Goal: Task Accomplishment & Management: Manage account settings

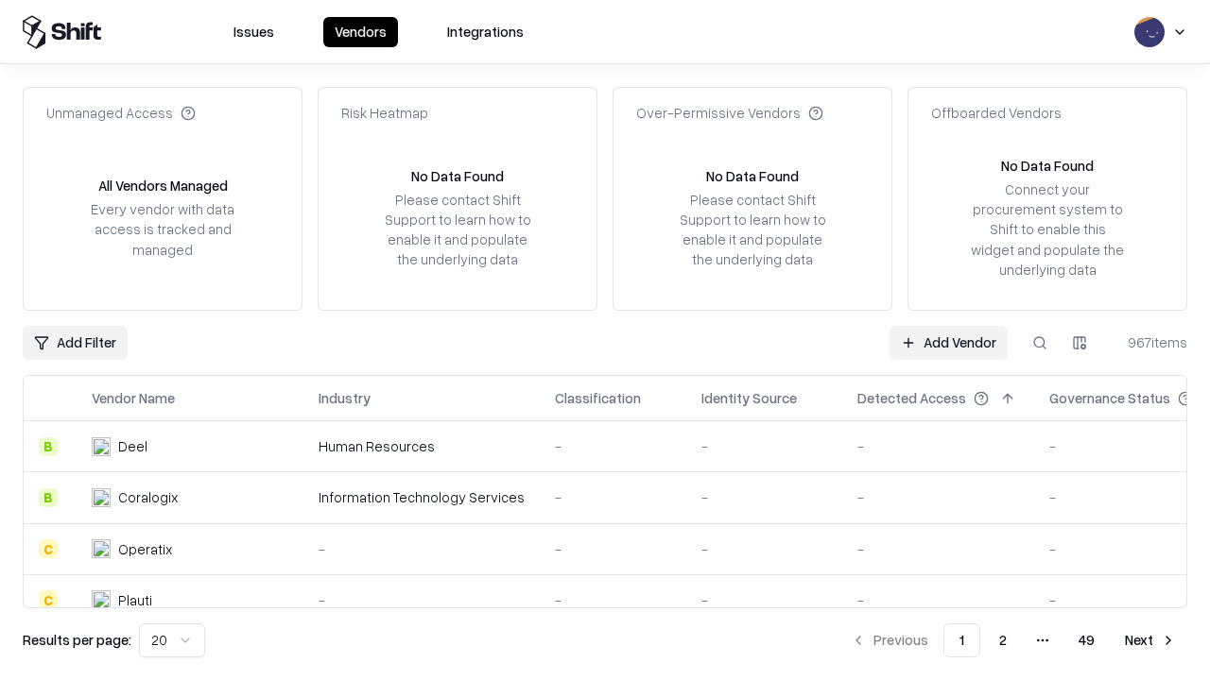
click at [948, 342] on link "Add Vendor" at bounding box center [948, 343] width 118 height 34
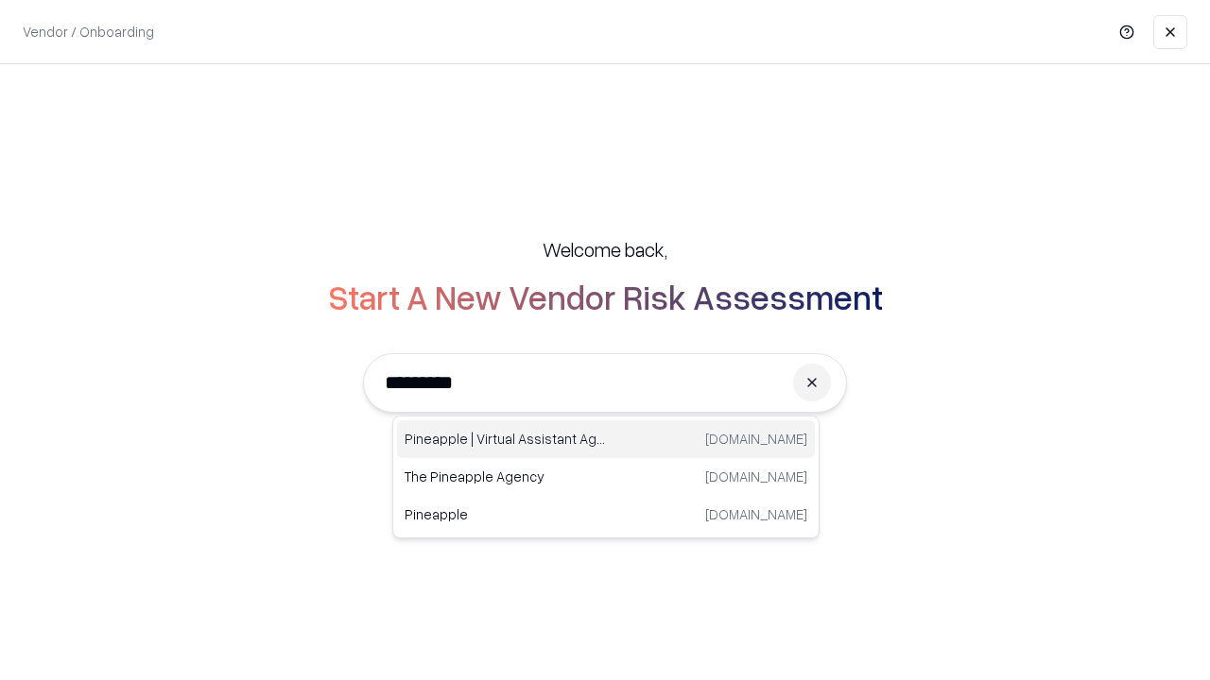
click at [606, 439] on div "Pineapple | Virtual Assistant Agency trypineapple.com" at bounding box center [606, 440] width 418 height 38
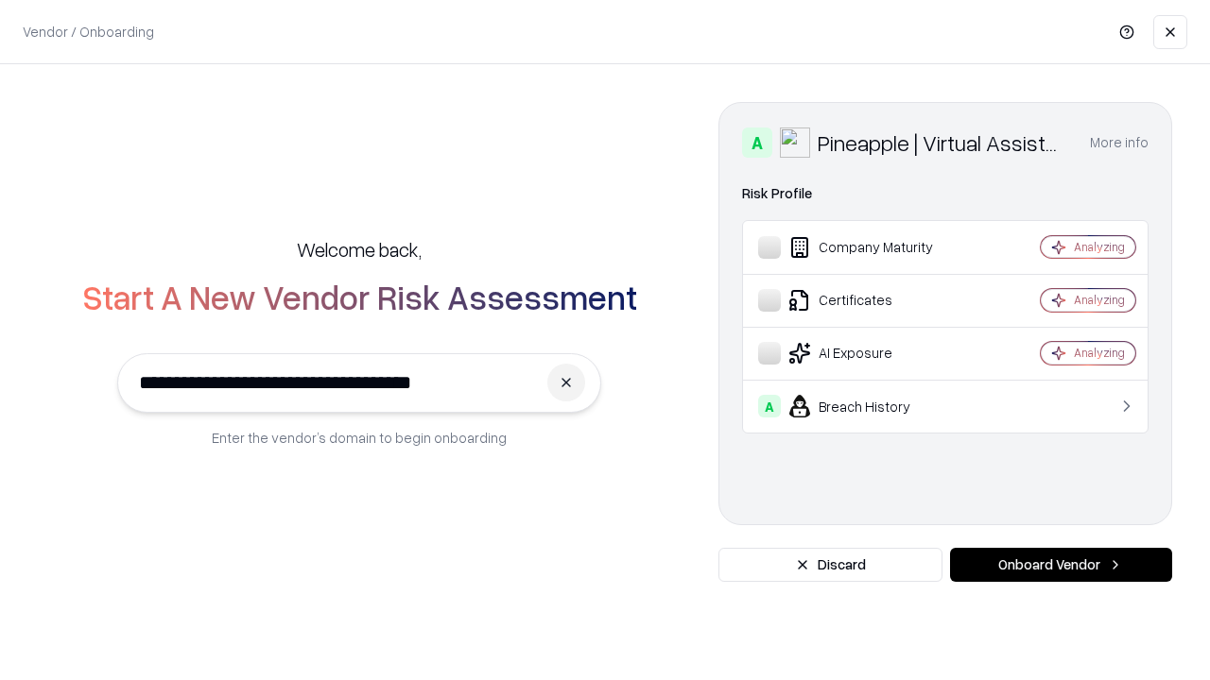
type input "**********"
click at [1060, 565] on button "Onboard Vendor" at bounding box center [1061, 565] width 222 height 34
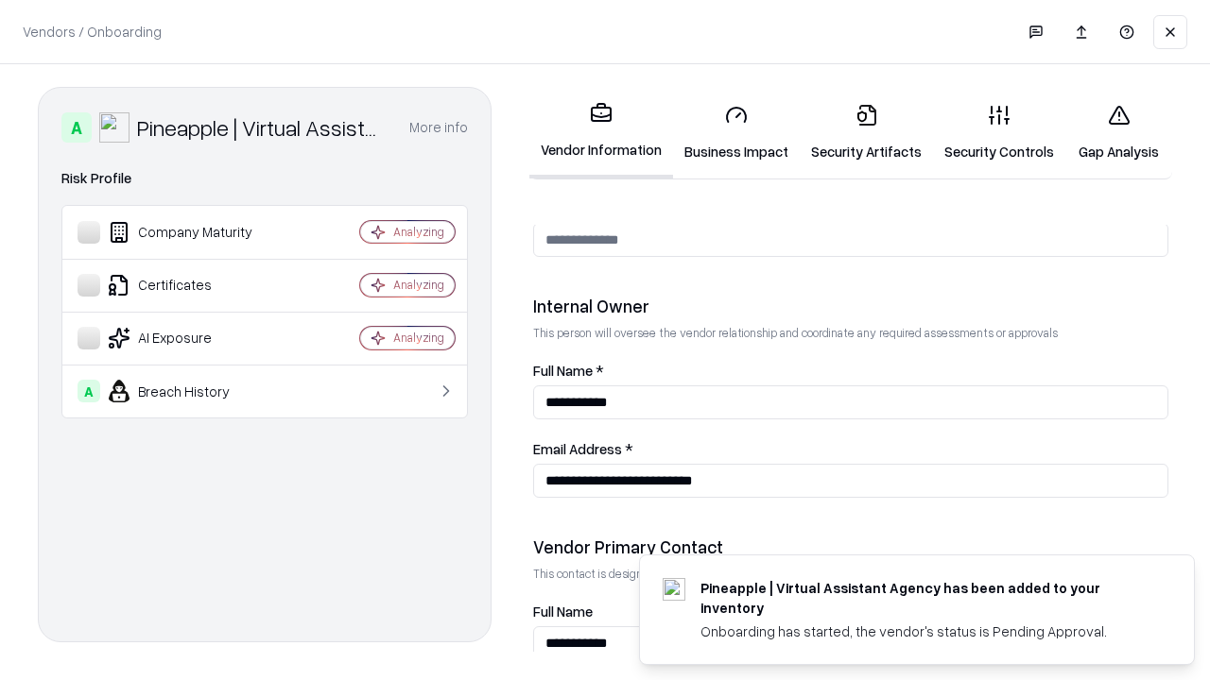
scroll to position [979, 0]
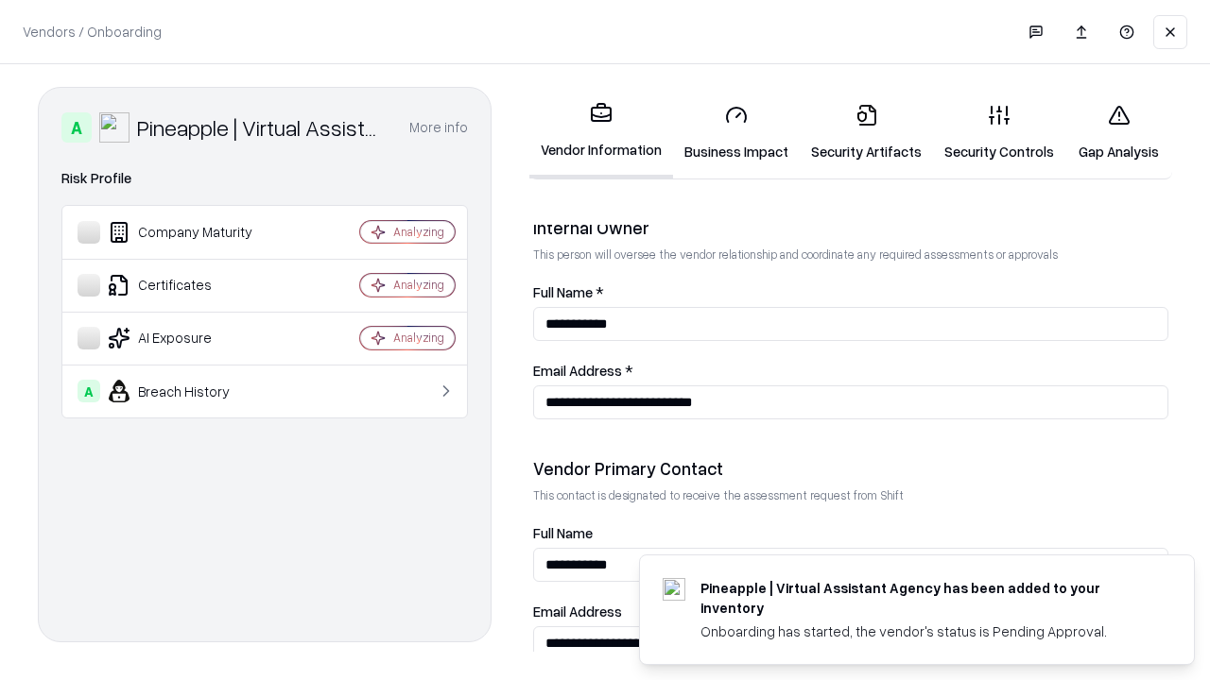
click at [866, 132] on link "Security Artifacts" at bounding box center [865, 133] width 133 height 88
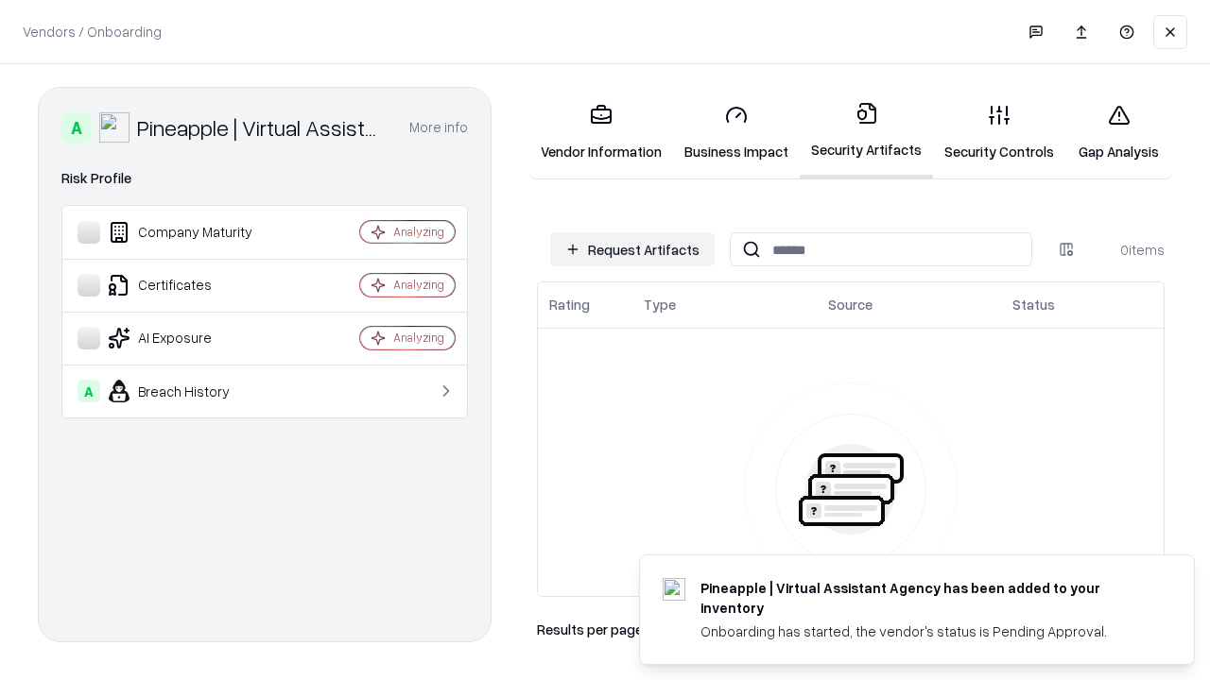
click at [632, 249] on button "Request Artifacts" at bounding box center [632, 249] width 164 height 34
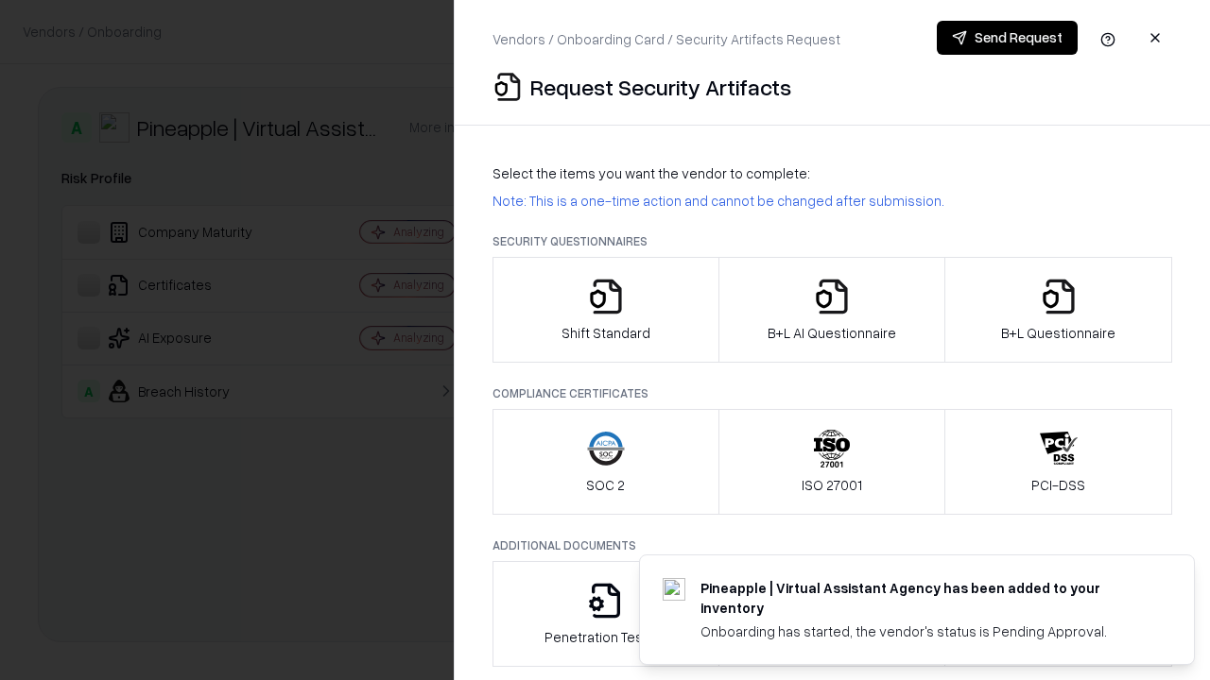
click at [1057, 310] on icon "button" at bounding box center [1058, 297] width 38 height 38
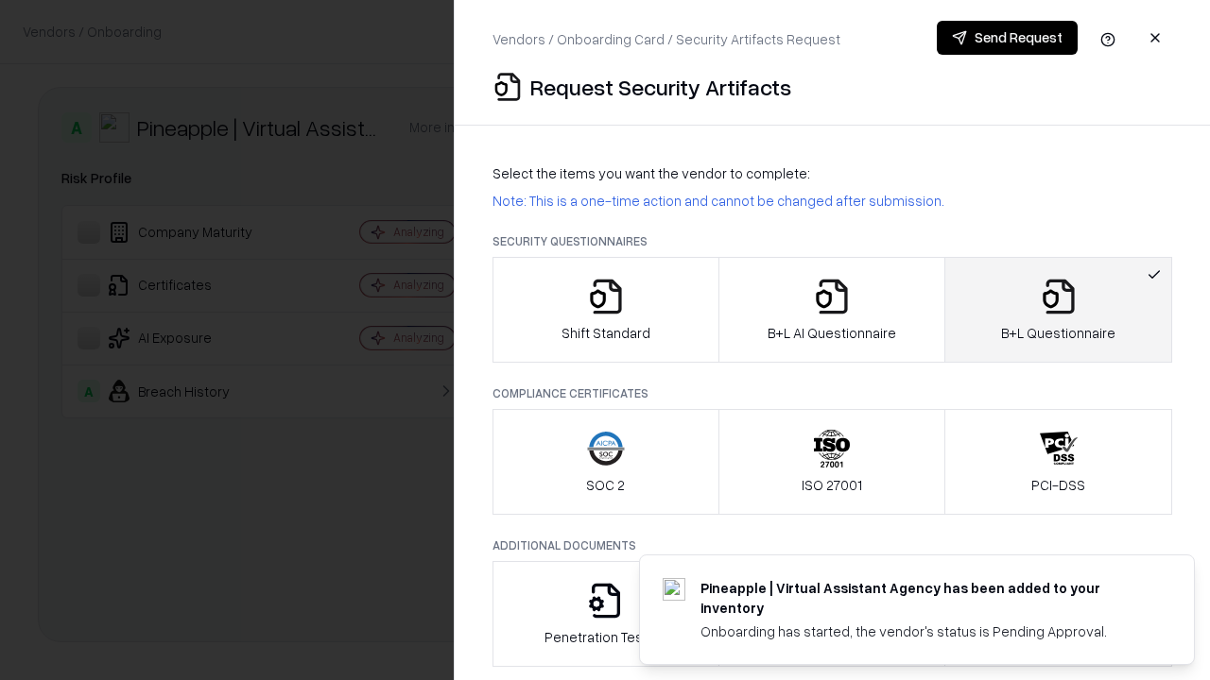
click at [831, 310] on icon "button" at bounding box center [832, 297] width 38 height 38
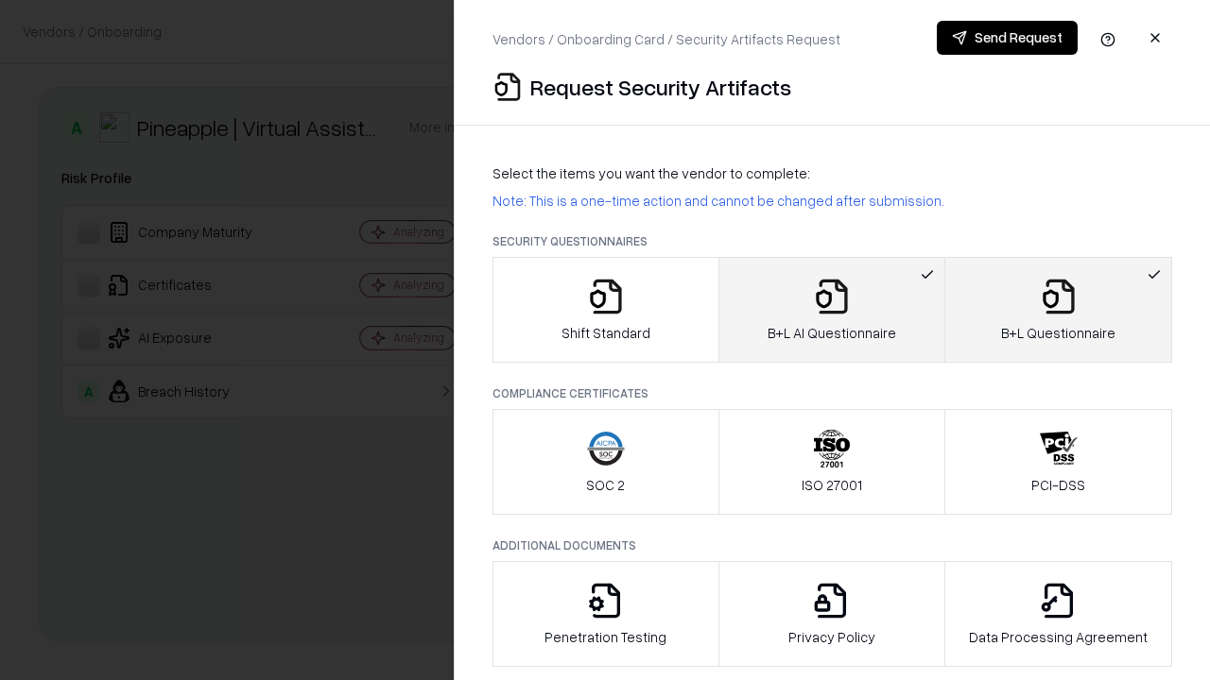
click at [1006, 38] on button "Send Request" at bounding box center [1006, 38] width 141 height 34
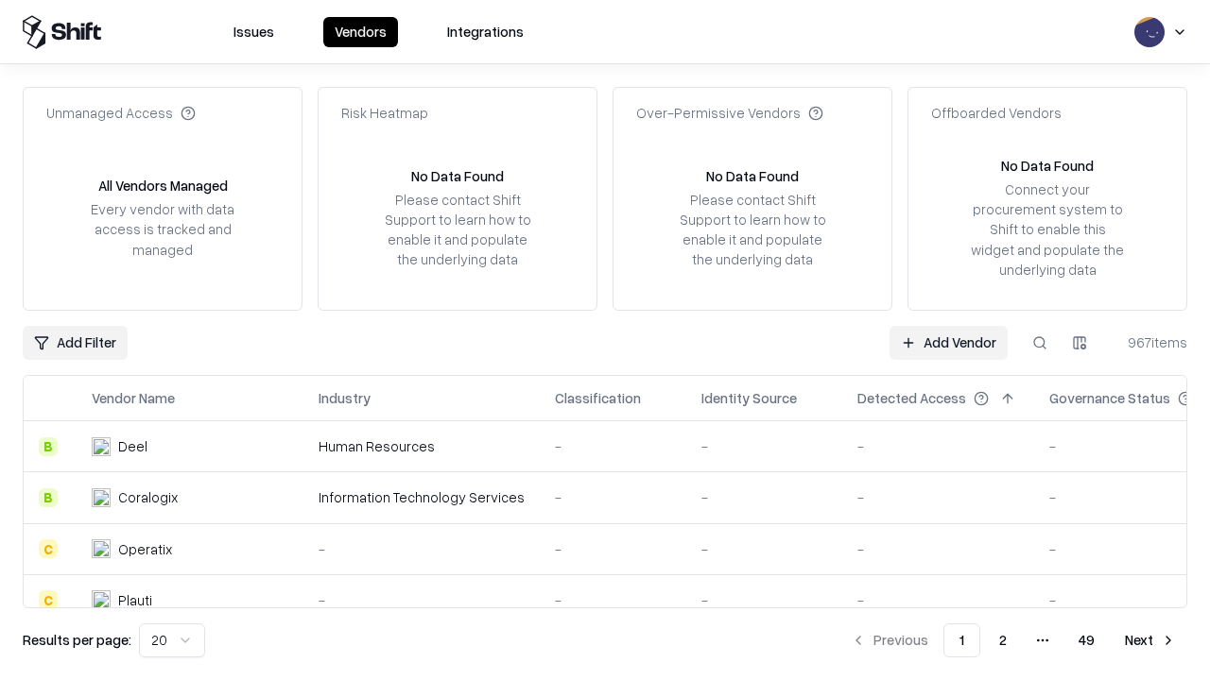
click at [1039, 342] on button at bounding box center [1039, 343] width 34 height 34
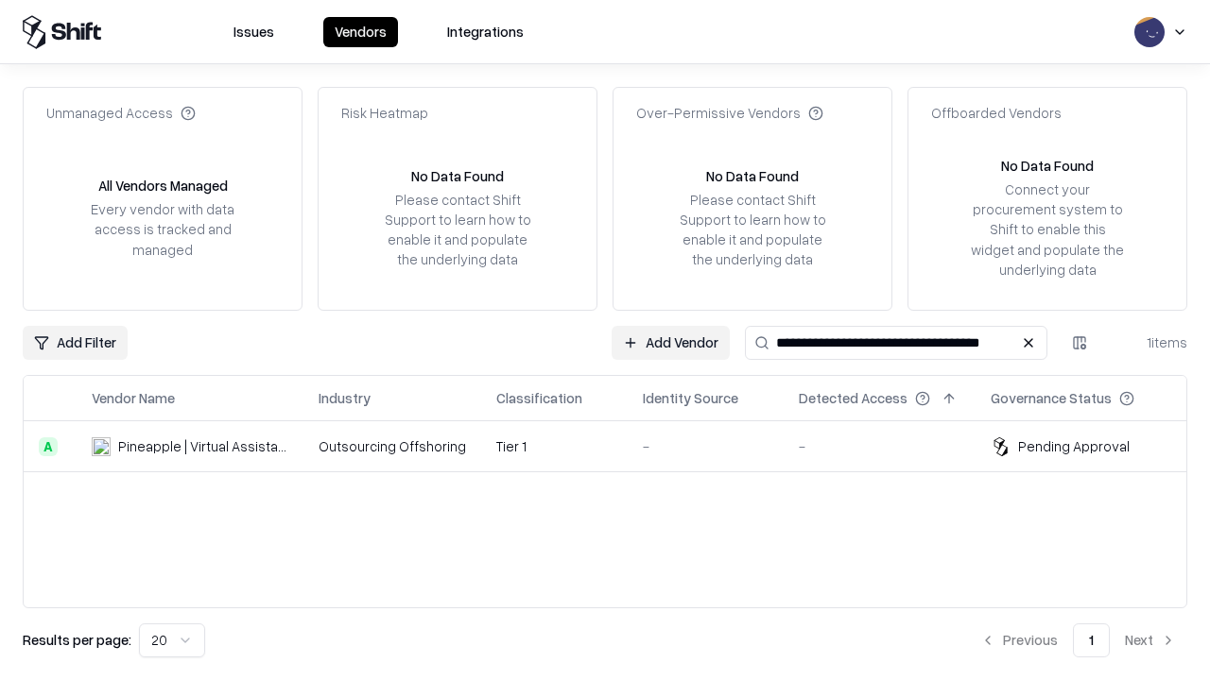
type input "**********"
click at [616, 446] on td "Tier 1" at bounding box center [554, 446] width 146 height 51
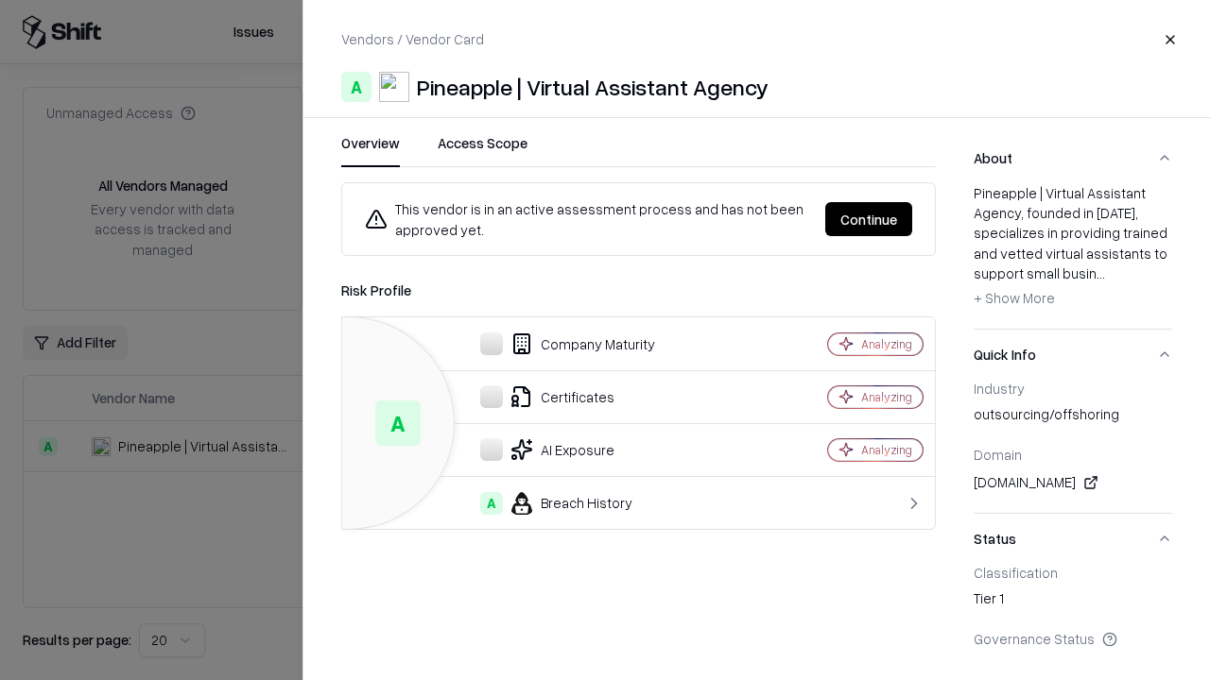
click at [868, 219] on button "Continue" at bounding box center [868, 219] width 87 height 34
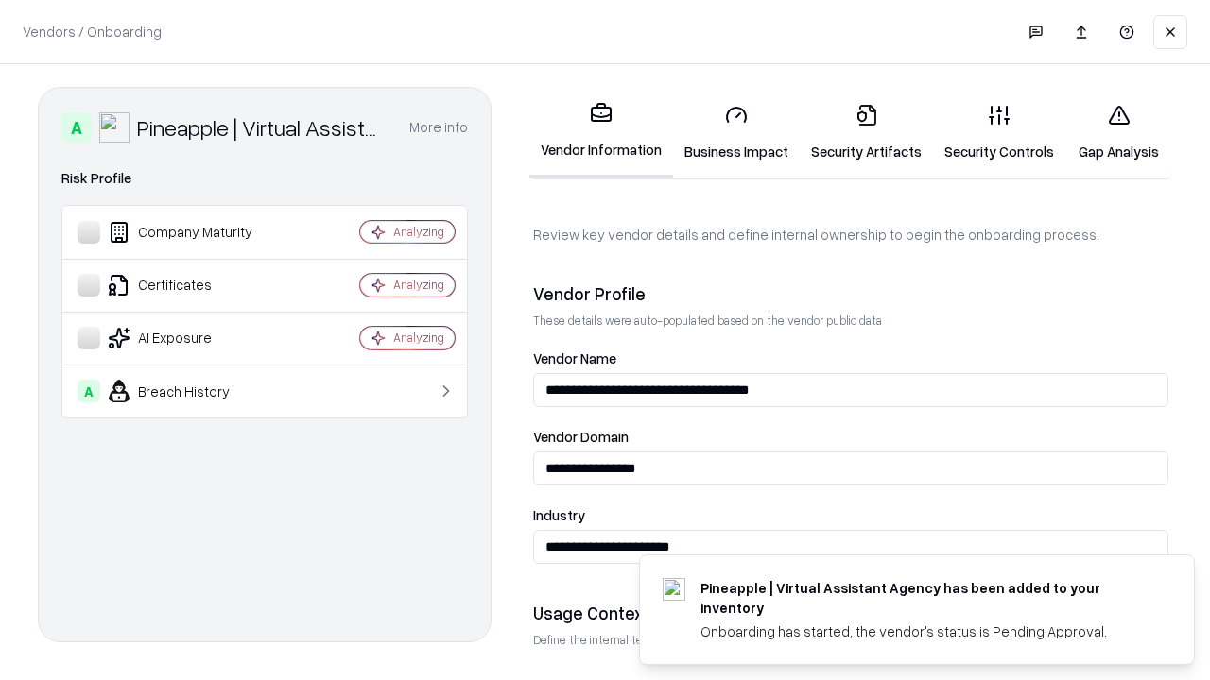
click at [866, 132] on link "Security Artifacts" at bounding box center [865, 133] width 133 height 88
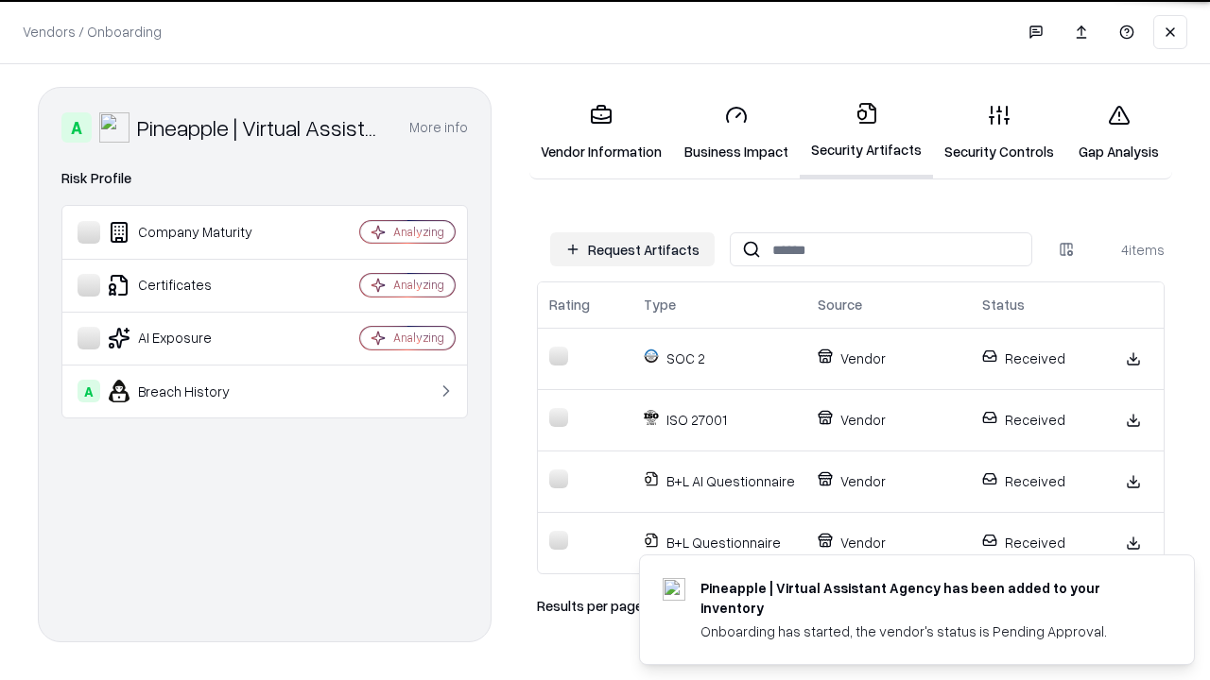
click at [1118, 132] on link "Gap Analysis" at bounding box center [1118, 133] width 107 height 88
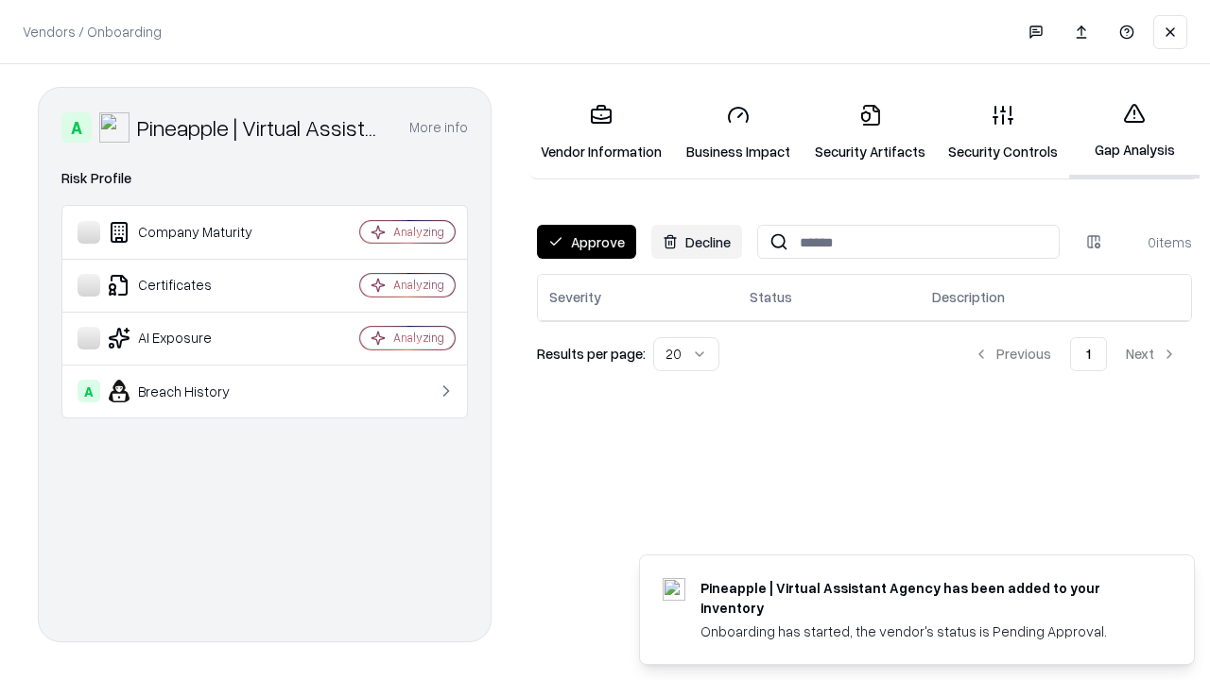
click at [586, 242] on button "Approve" at bounding box center [586, 242] width 99 height 34
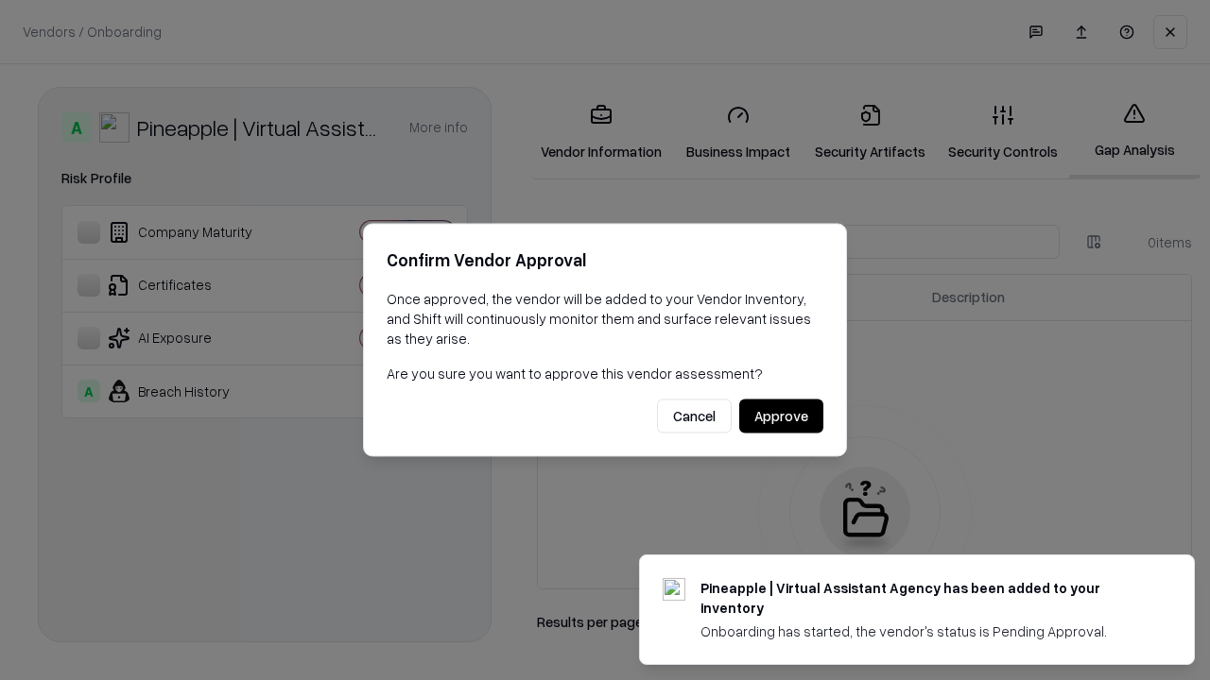
click at [781, 416] on button "Approve" at bounding box center [781, 417] width 84 height 34
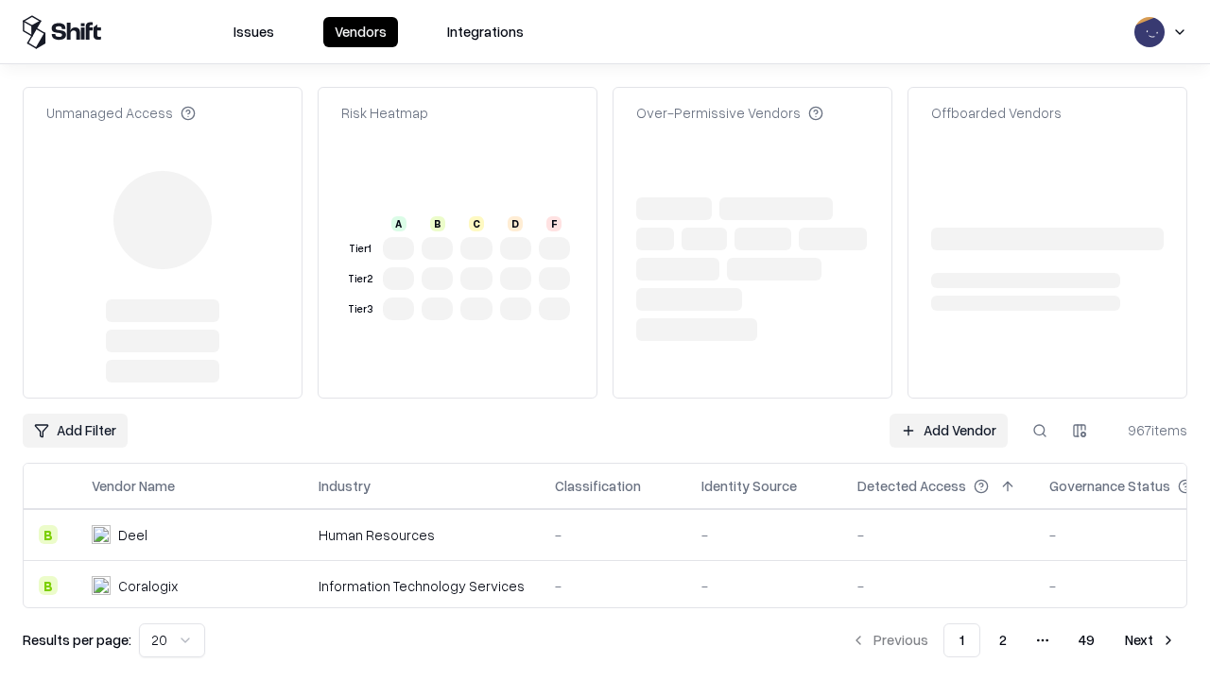
type input "**********"
click at [948, 414] on link "Add Vendor" at bounding box center [948, 431] width 118 height 34
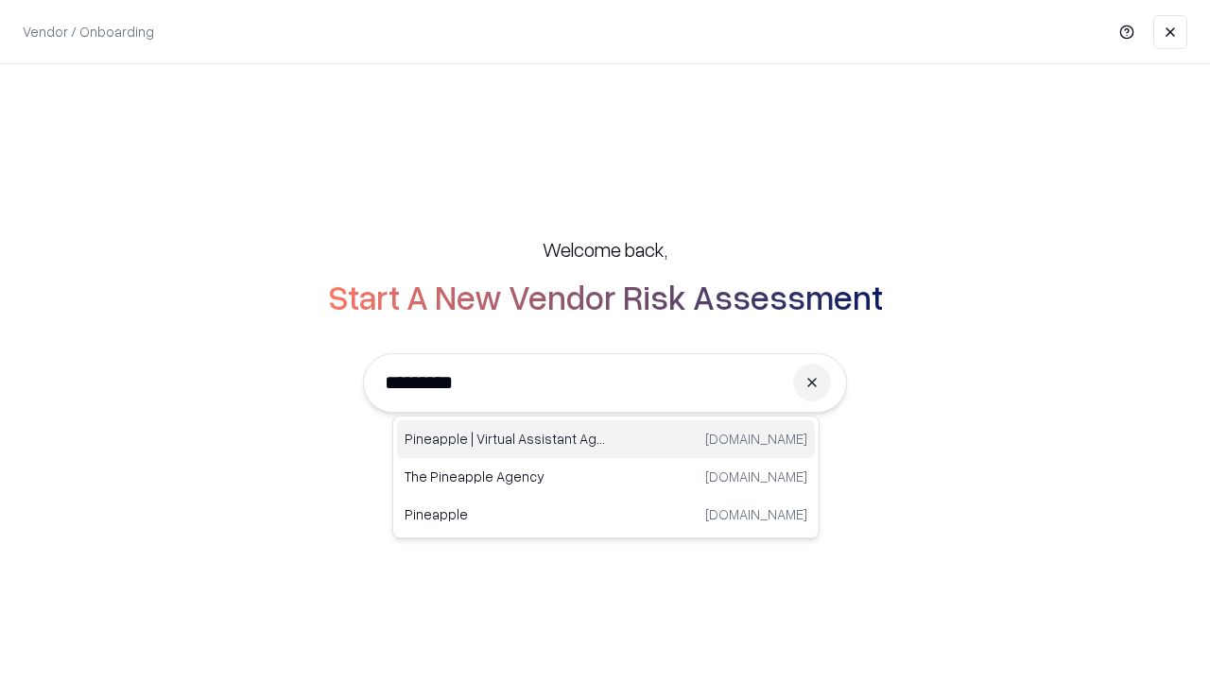
click at [606, 439] on div "Pineapple | Virtual Assistant Agency [DOMAIN_NAME]" at bounding box center [606, 440] width 418 height 38
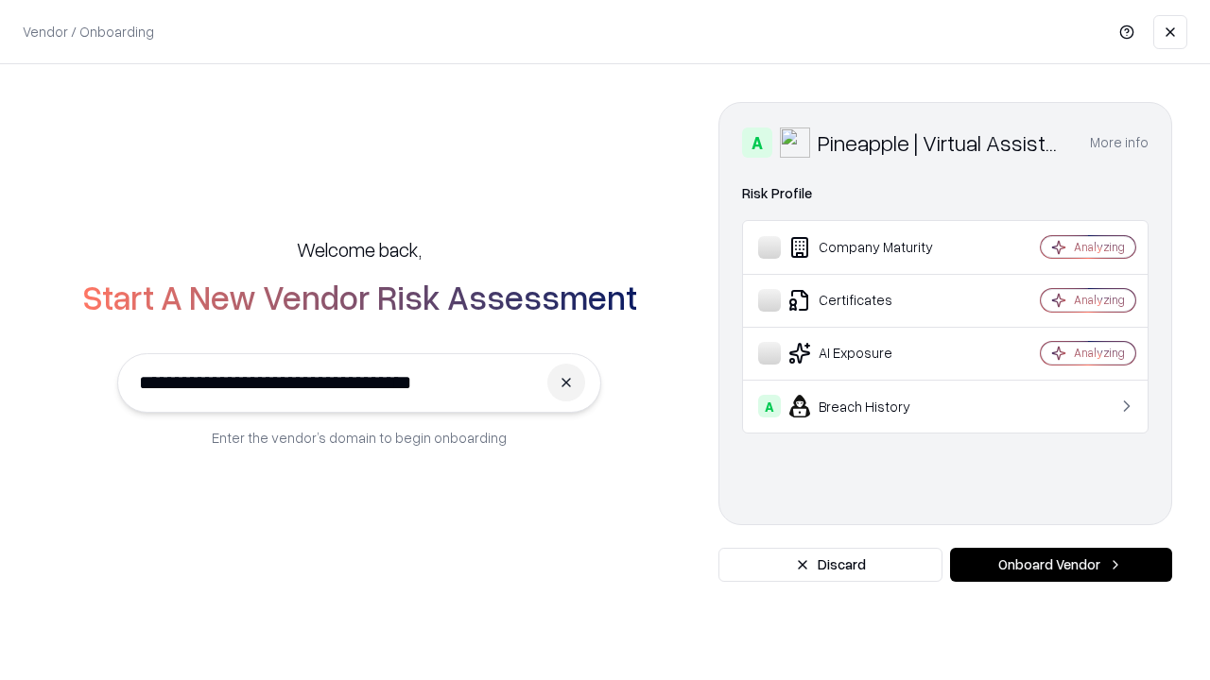
type input "**********"
click at [1060, 565] on button "Onboard Vendor" at bounding box center [1061, 565] width 222 height 34
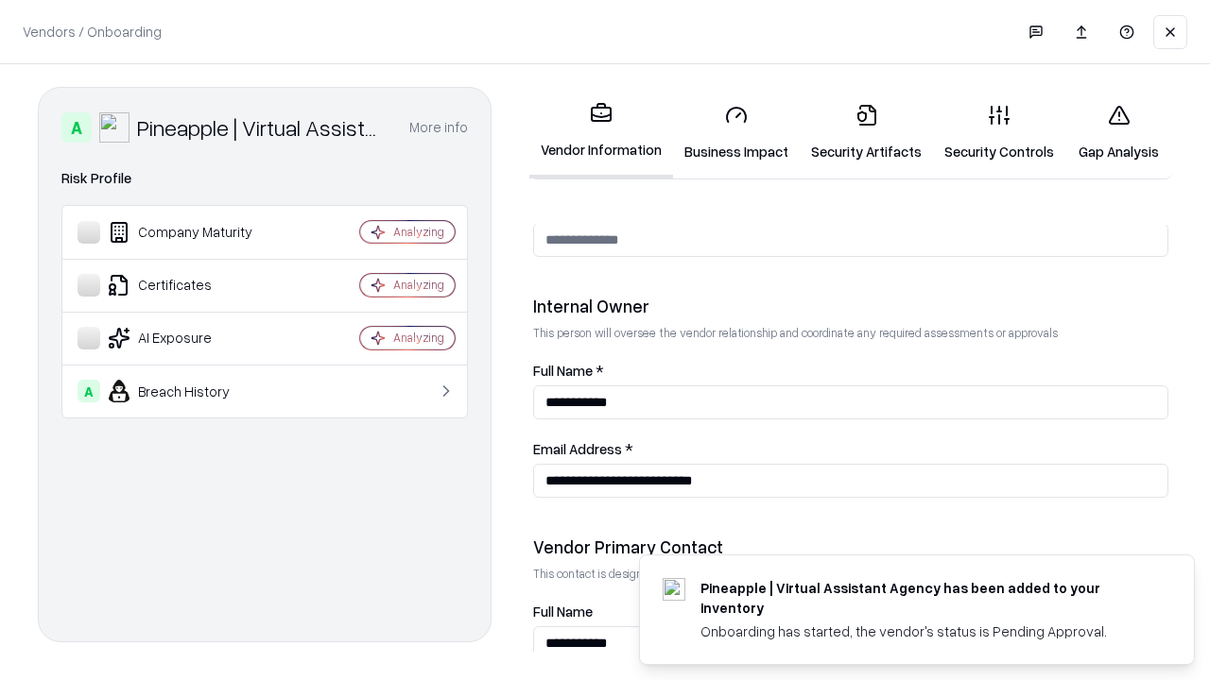
scroll to position [979, 0]
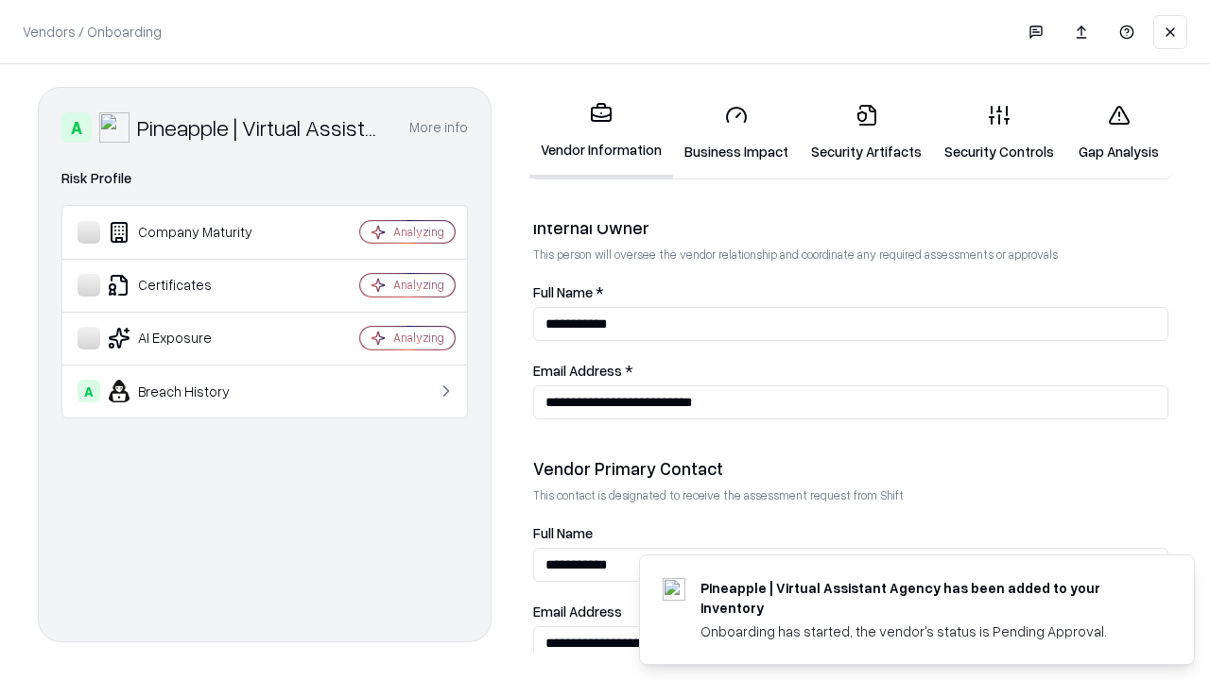
click at [1118, 132] on link "Gap Analysis" at bounding box center [1118, 133] width 107 height 88
